Goal: Task Accomplishment & Management: Use online tool/utility

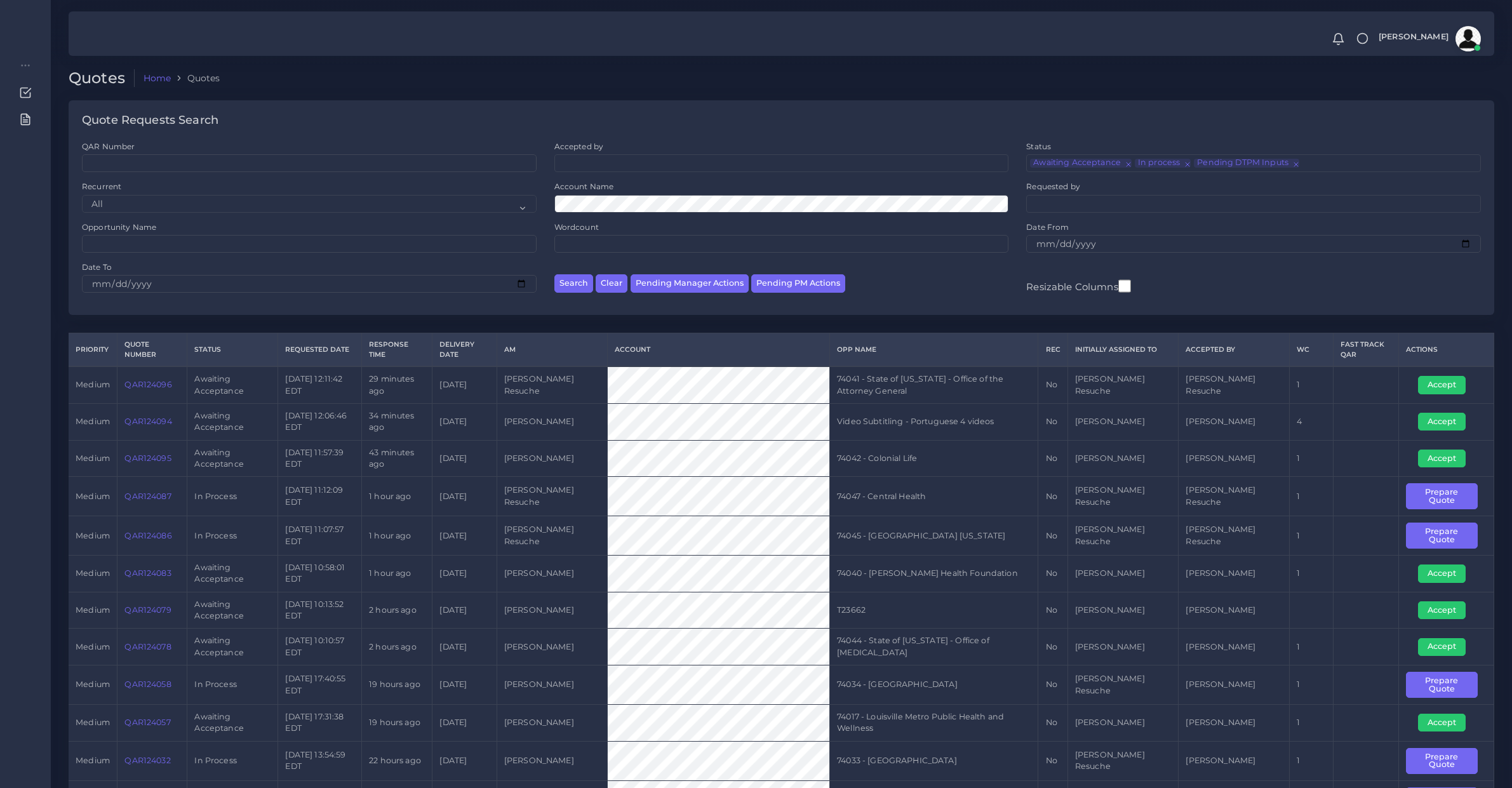
scroll to position [132, 0]
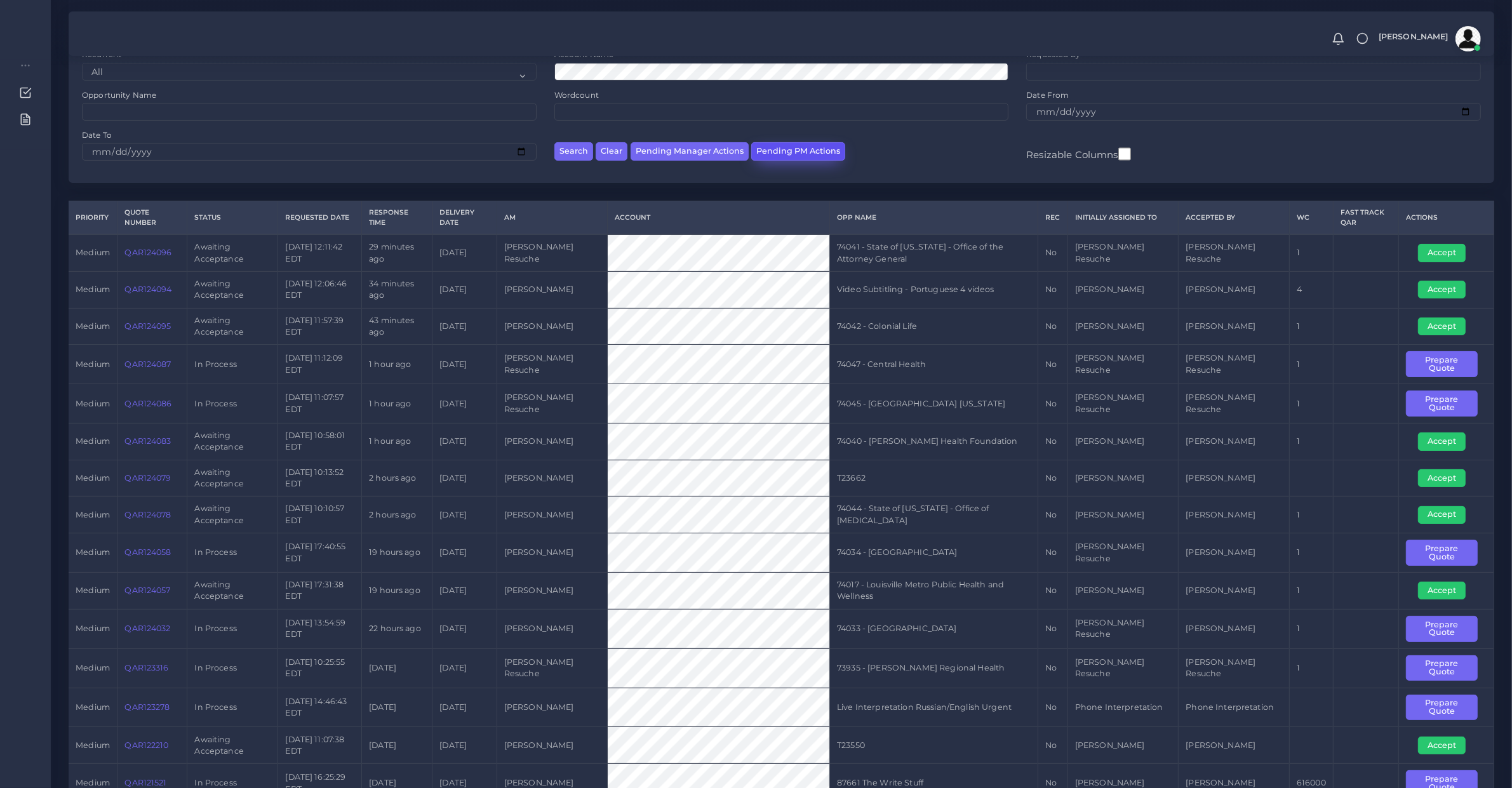
click at [769, 149] on button "Pending PM Actions" at bounding box center [798, 151] width 94 height 19
select select "awaiting_acceptance"
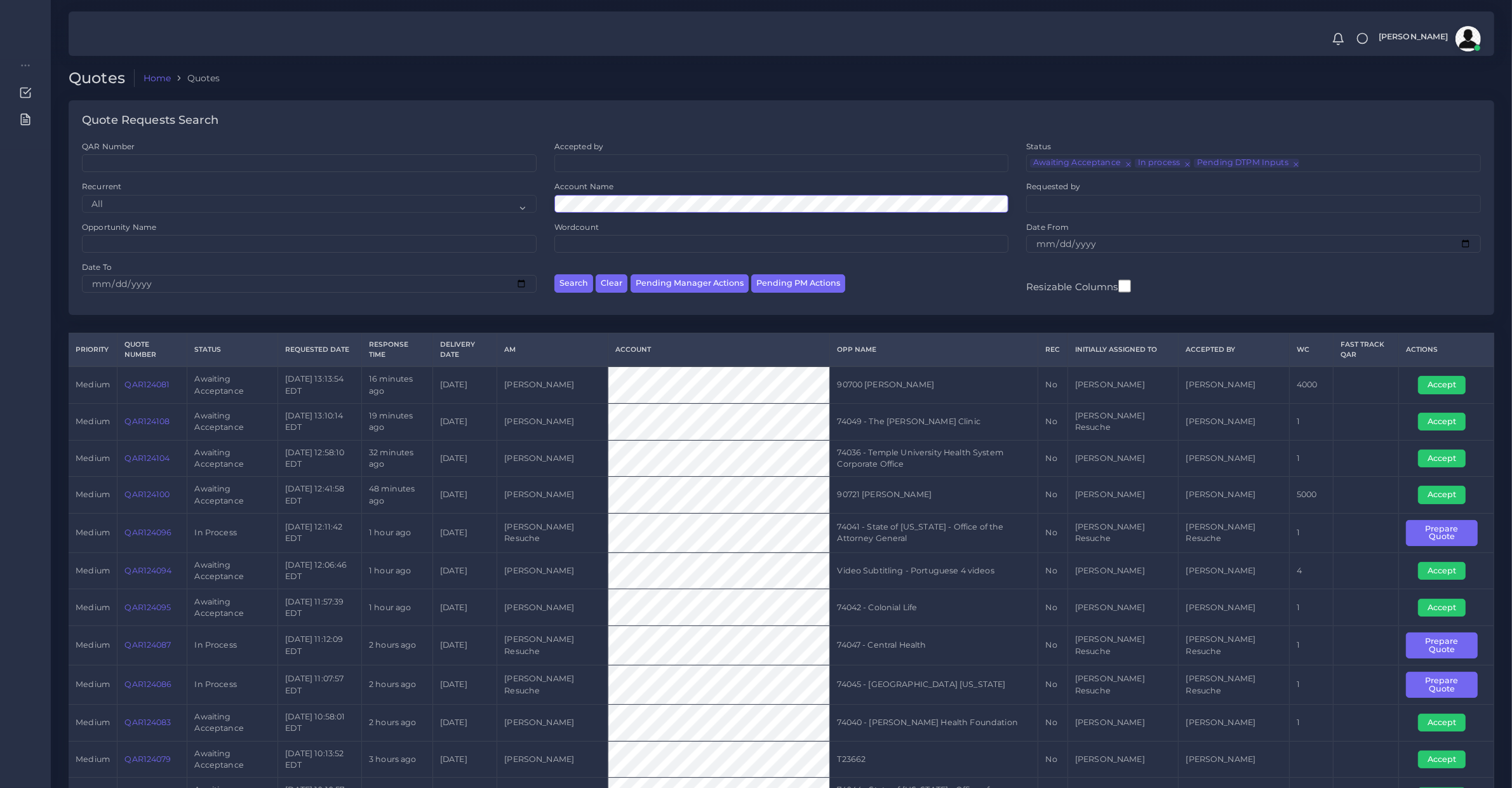
click at [555, 274] on button "Search" at bounding box center [574, 283] width 39 height 19
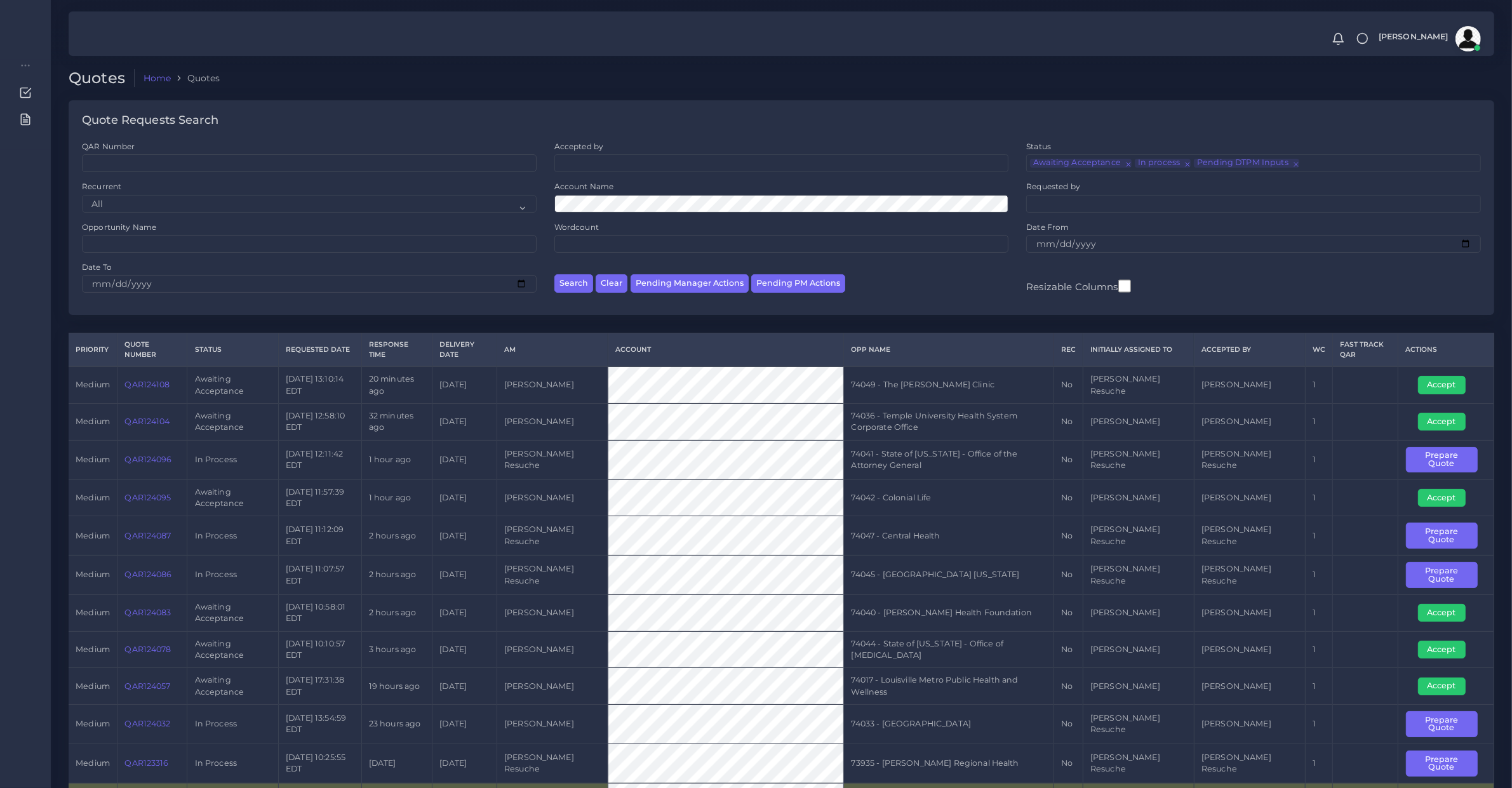
scroll to position [81, 0]
